Goal: Task Accomplishment & Management: Use online tool/utility

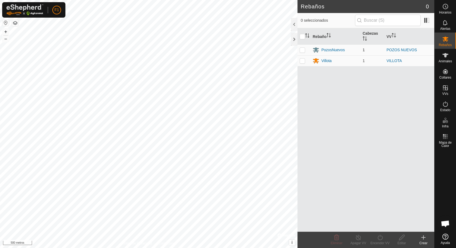
click at [303, 50] on p-checkbox at bounding box center [301, 50] width 5 height 4
checkbox input "true"
click at [443, 56] on icon at bounding box center [445, 55] width 7 height 7
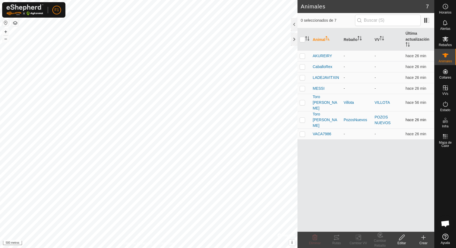
click at [301, 118] on p-checkbox at bounding box center [301, 120] width 5 height 4
checkbox input "true"
click at [336, 238] on icon at bounding box center [336, 237] width 5 height 4
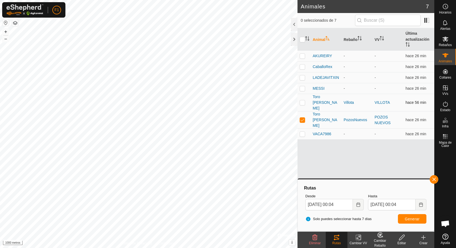
click at [302, 100] on p-checkbox at bounding box center [301, 102] width 5 height 4
click at [337, 242] on font "Rutas" at bounding box center [336, 243] width 8 height 4
click at [300, 100] on p-checkbox at bounding box center [301, 102] width 5 height 4
checkbox input "true"
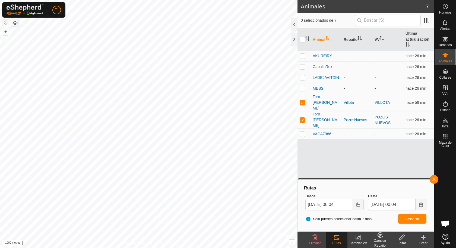
click at [339, 242] on font "Rutas" at bounding box center [336, 243] width 8 height 4
click at [418, 218] on font "Generar" at bounding box center [411, 219] width 15 height 4
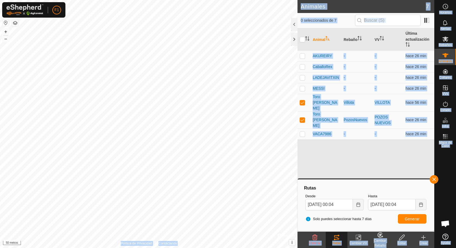
click at [139, 81] on div "F1 Horarios Alertas Rebaños Animales Collares VVs Estado Infra Mapa de Calor Ay…" at bounding box center [228, 124] width 456 height 248
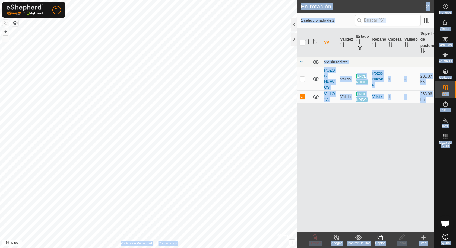
click at [330, 143] on div "VV Validez Estado Rebaño [PERSON_NAME] Superficie de pastoreo VV sin recinto PO…" at bounding box center [365, 130] width 137 height 204
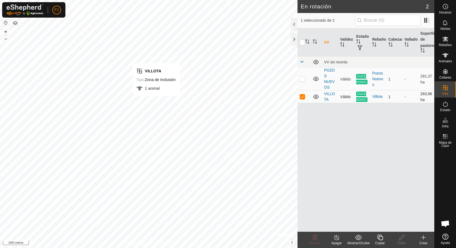
checkbox input "false"
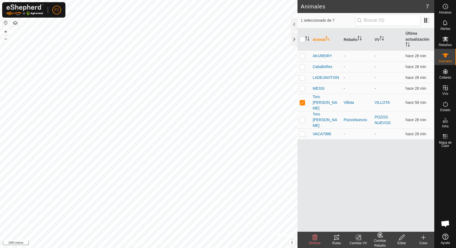
click at [338, 240] on icon at bounding box center [336, 237] width 7 height 7
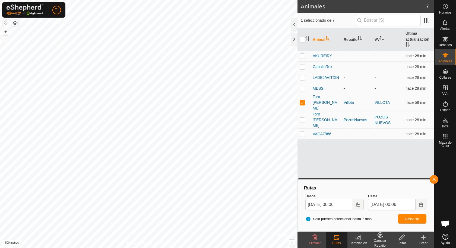
click at [304, 55] on p-checkbox at bounding box center [301, 56] width 5 height 4
checkbox input "true"
click at [302, 100] on p-checkbox at bounding box center [301, 102] width 5 height 4
checkbox input "false"
click at [407, 222] on button "Generar" at bounding box center [412, 218] width 28 height 9
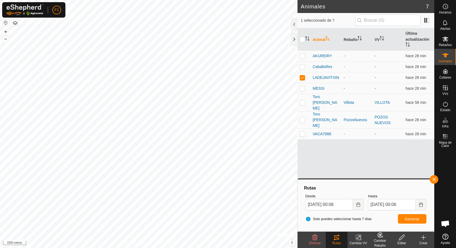
checkbox input "false"
checkbox input "true"
click at [407, 218] on font "Generar" at bounding box center [411, 219] width 15 height 4
click at [434, 179] on button "button" at bounding box center [433, 179] width 9 height 9
